Goal: Navigation & Orientation: Find specific page/section

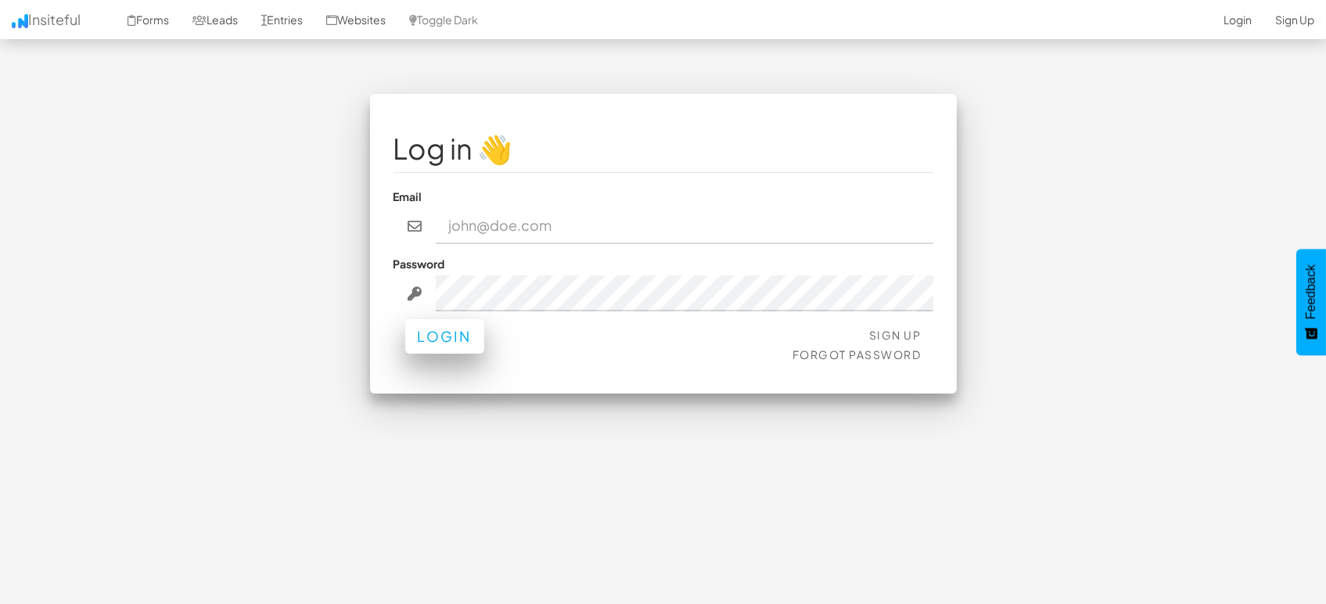
type input "[EMAIL_ADDRESS][DOMAIN_NAME]"
click at [479, 328] on button "Login" at bounding box center [444, 336] width 79 height 34
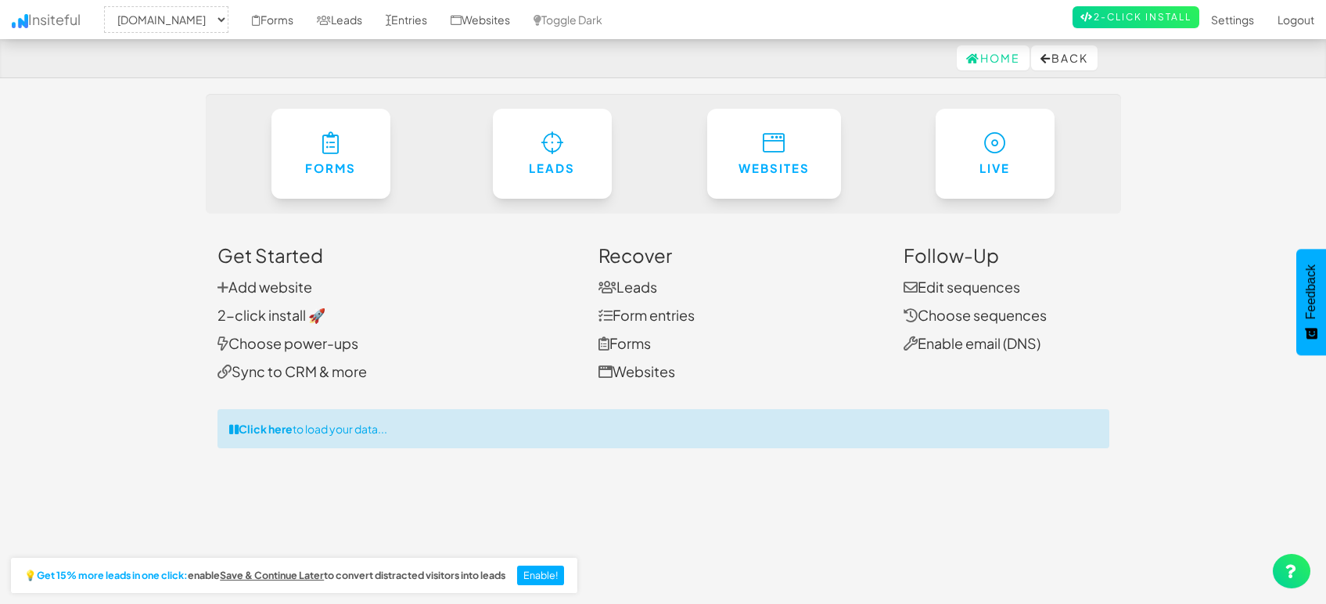
select select "1505"
click at [413, 17] on link "Entries" at bounding box center [406, 19] width 65 height 39
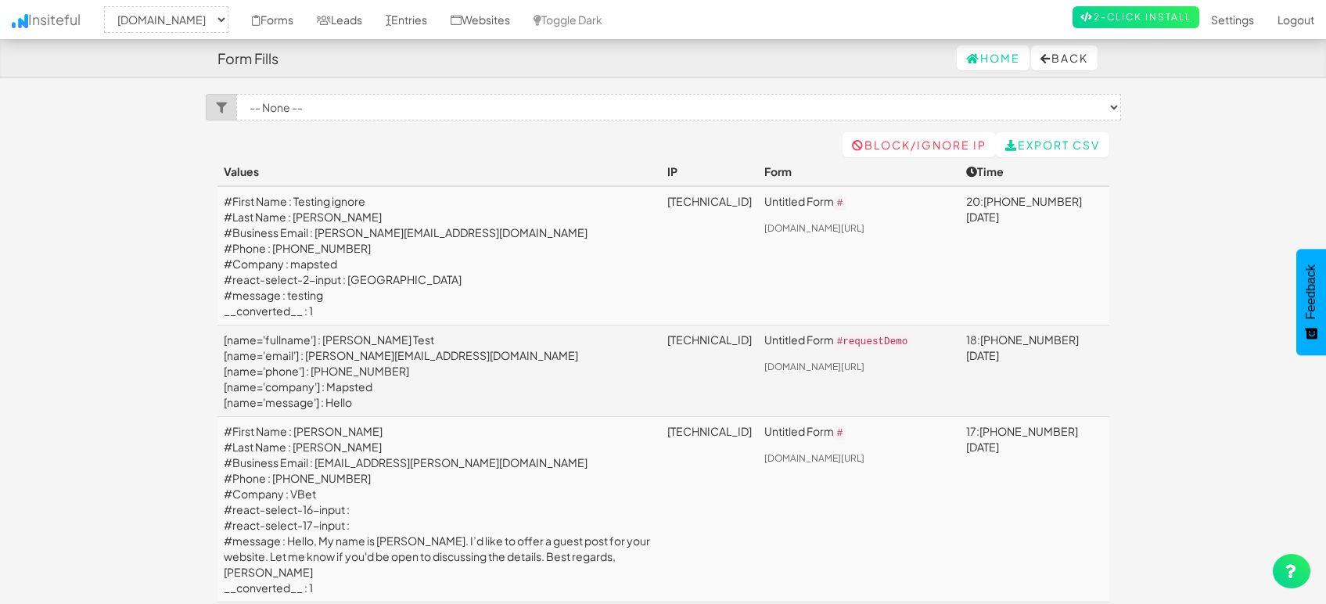
select select "1505"
click at [353, 22] on link "Leads" at bounding box center [339, 19] width 69 height 39
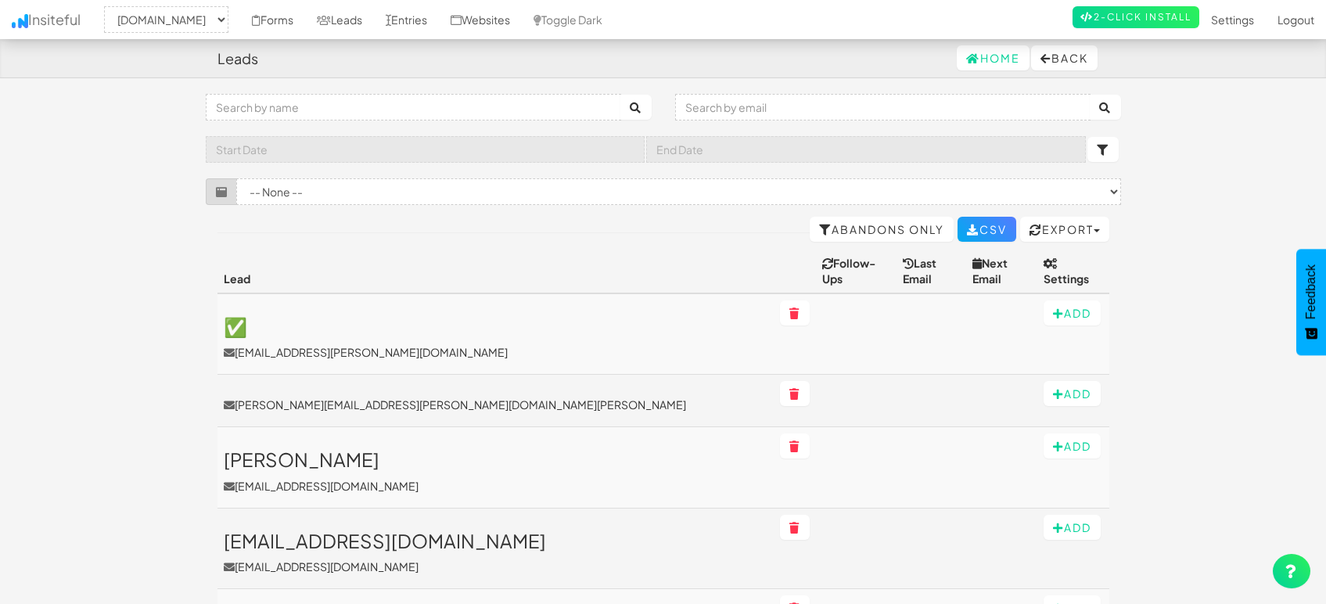
select select "1505"
